Goal: Information Seeking & Learning: Understand process/instructions

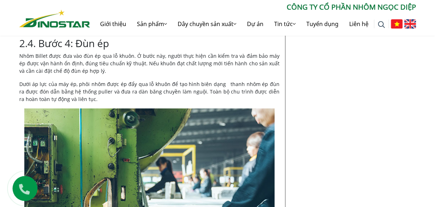
scroll to position [964, 0]
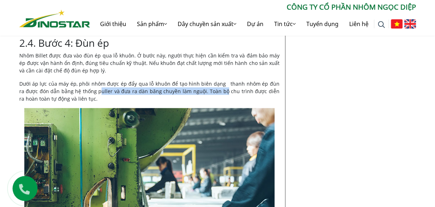
drag, startPoint x: 110, startPoint y: 91, endPoint x: 213, endPoint y: 90, distance: 102.5
click at [213, 90] on p "Dưới áp lực của máy ép, phôi nhôm được ép đẩy qua lỗ khuôn để tạo hình biên dạn…" at bounding box center [149, 91] width 260 height 23
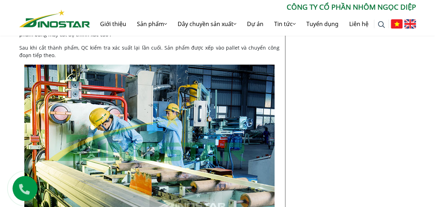
scroll to position [1179, 0]
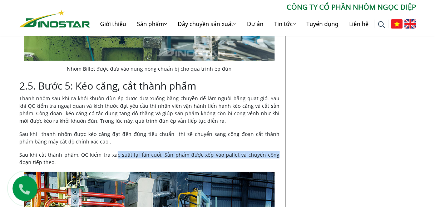
drag, startPoint x: 115, startPoint y: 151, endPoint x: 264, endPoint y: 156, distance: 149.4
click at [264, 156] on p "Sau khi cắt thành phẩm, QC kiểm tra xác suất lại lần cuối. Sản phẩm được xếp và…" at bounding box center [149, 158] width 260 height 15
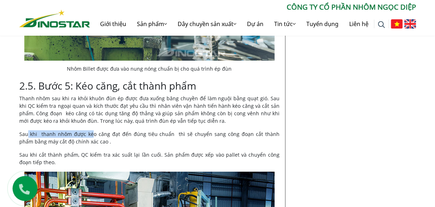
drag, startPoint x: 31, startPoint y: 132, endPoint x: 92, endPoint y: 131, distance: 61.1
click at [91, 131] on p "Sau khi thanh nhôm được kéo căng đạt đến đúng tiêu chuẩn thì sẽ chuyển sang côn…" at bounding box center [149, 137] width 260 height 15
click at [120, 135] on p "Sau khi thanh nhôm được kéo căng đạt đến đúng tiêu chuẩn thì sẽ chuyển sang côn…" at bounding box center [149, 137] width 260 height 15
click at [239, 136] on p "Sau khi thanh nhôm được kéo căng đạt đến đúng tiêu chuẩn thì sẽ chuyển sang côn…" at bounding box center [149, 137] width 260 height 15
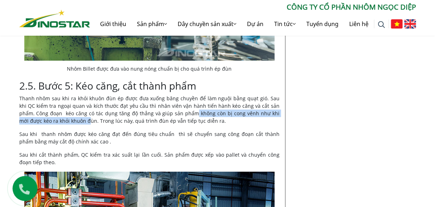
drag, startPoint x: 176, startPoint y: 111, endPoint x: 66, endPoint y: 122, distance: 110.6
click at [66, 122] on p "Thanh nhôm sau khi ra khỏi khuôn đùn ép được đưa xuống băng chuyền để làm nguội…" at bounding box center [149, 110] width 260 height 30
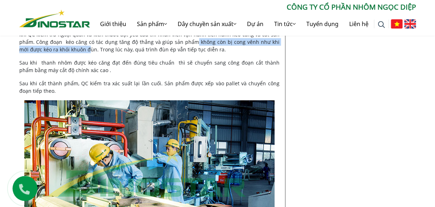
scroll to position [1429, 0]
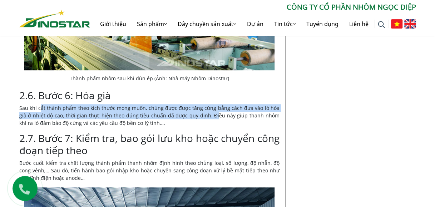
drag, startPoint x: 40, startPoint y: 107, endPoint x: 202, endPoint y: 117, distance: 162.4
click at [201, 117] on p "Sau khi cắt thành phẩm theo kích thước mong muốn, chúng được được tăng cứng bằn…" at bounding box center [149, 115] width 260 height 23
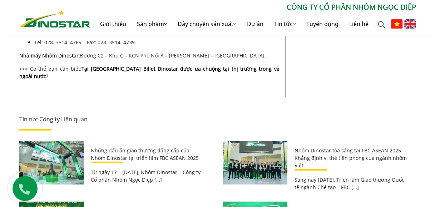
scroll to position [2107, 0]
